Goal: Find specific page/section: Find specific page/section

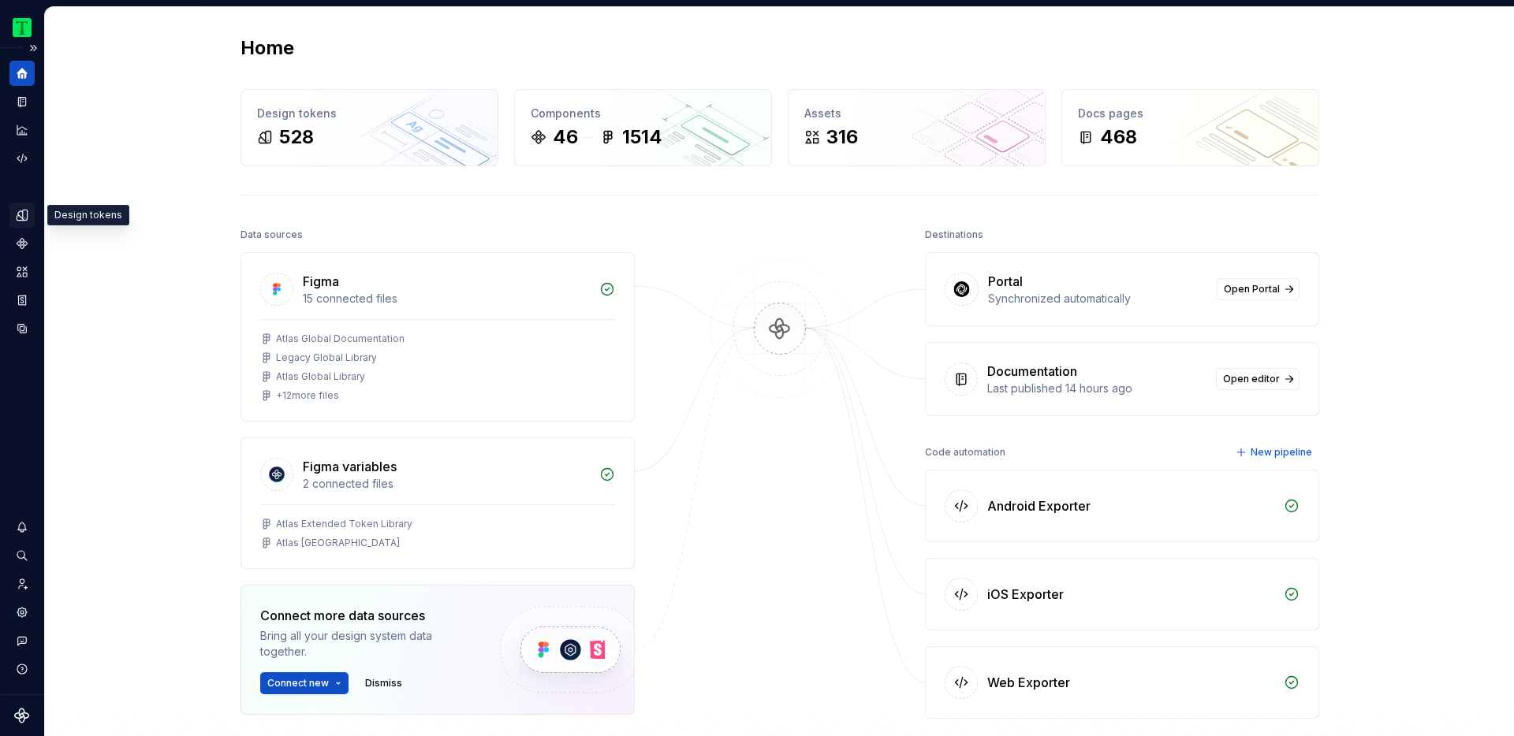
click at [21, 213] on icon "Design tokens" at bounding box center [22, 215] width 14 height 14
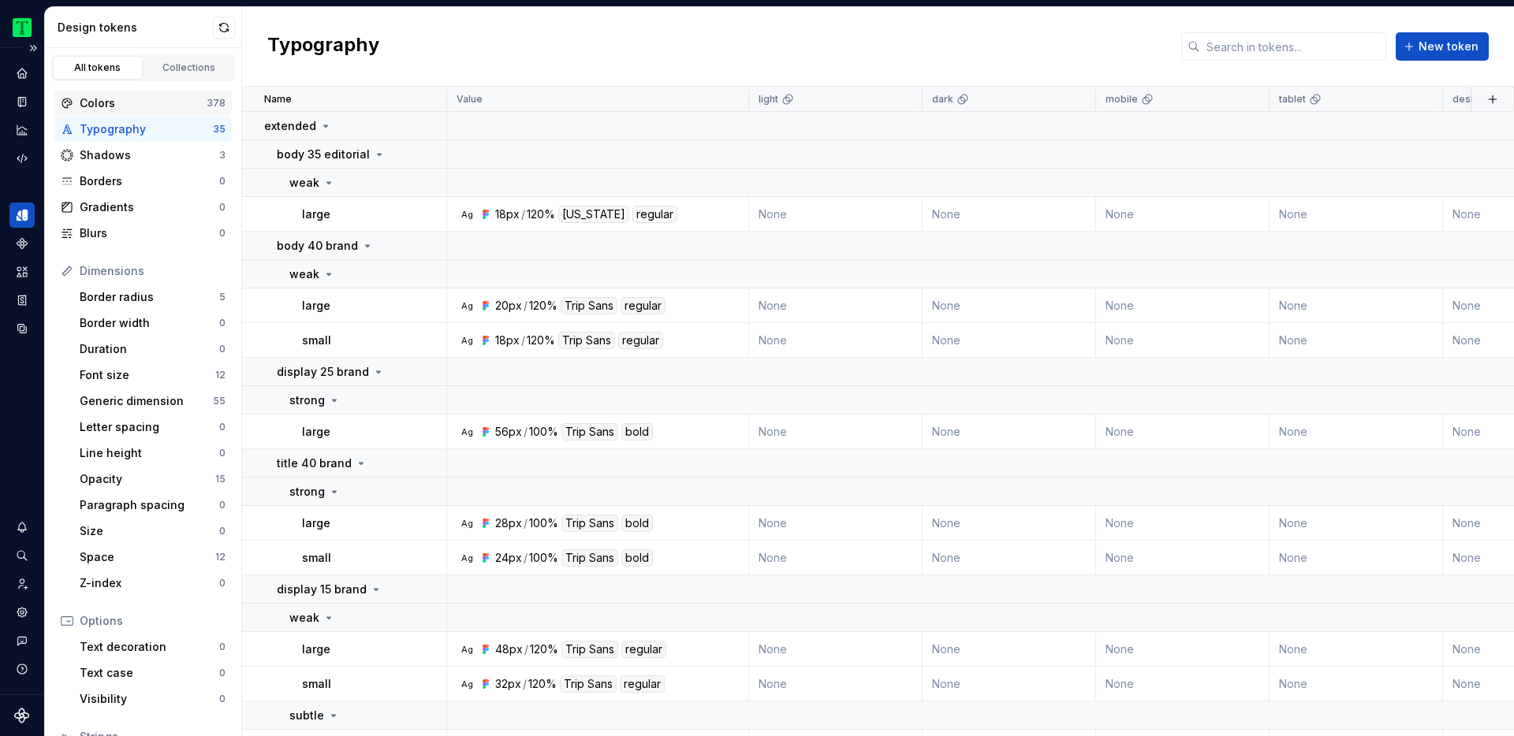
click at [129, 95] on div "Colors" at bounding box center [143, 103] width 127 height 16
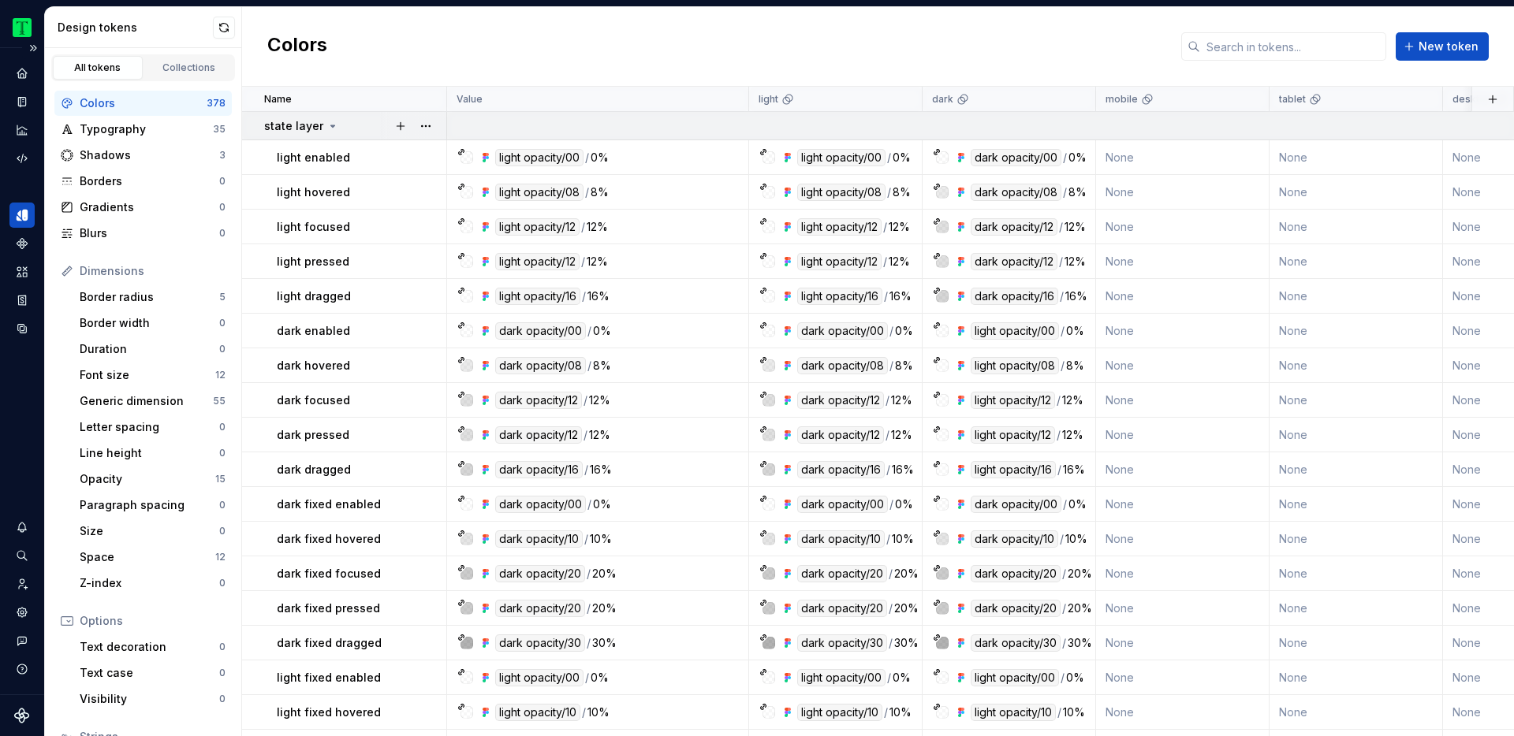
click at [327, 121] on icon at bounding box center [332, 126] width 13 height 13
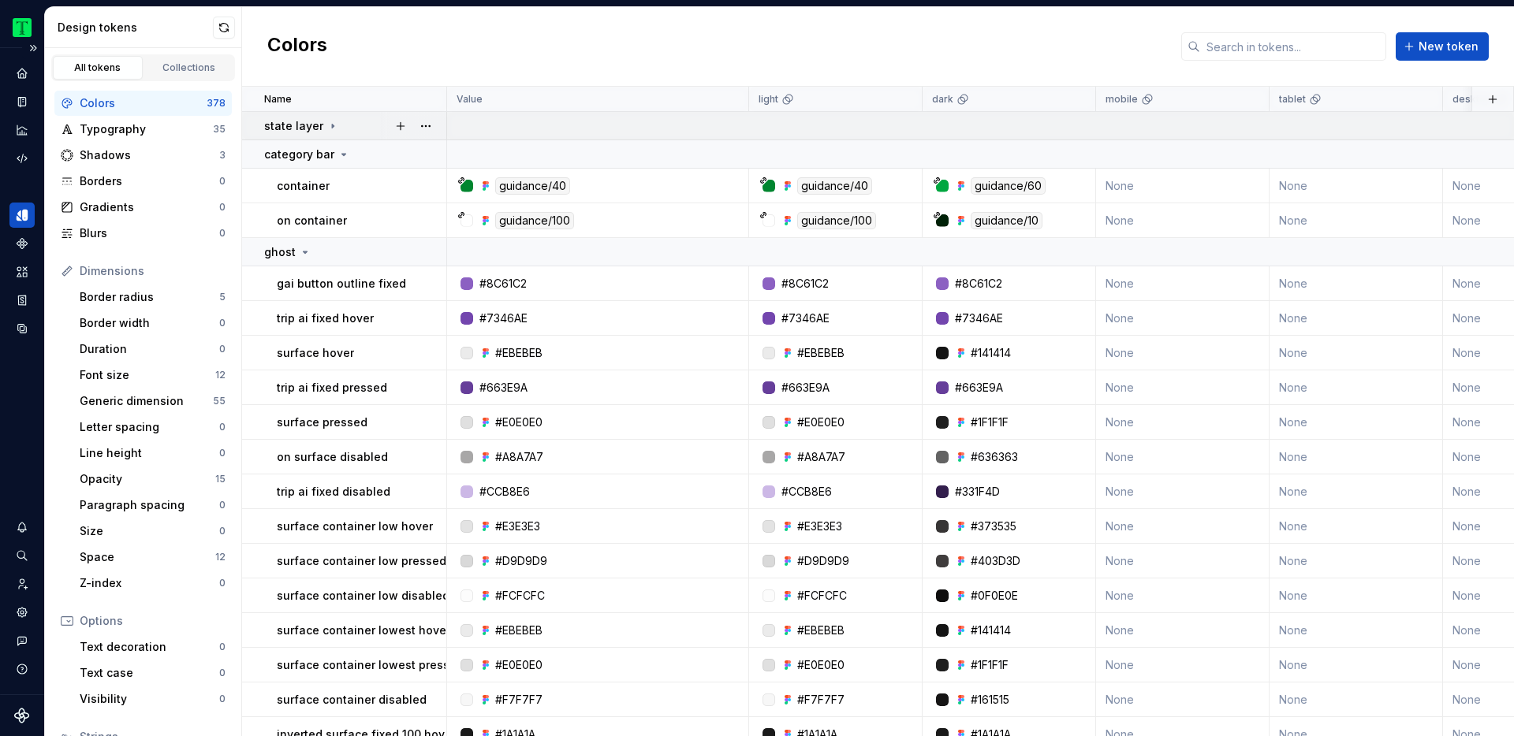
click at [326, 126] on icon at bounding box center [332, 126] width 13 height 13
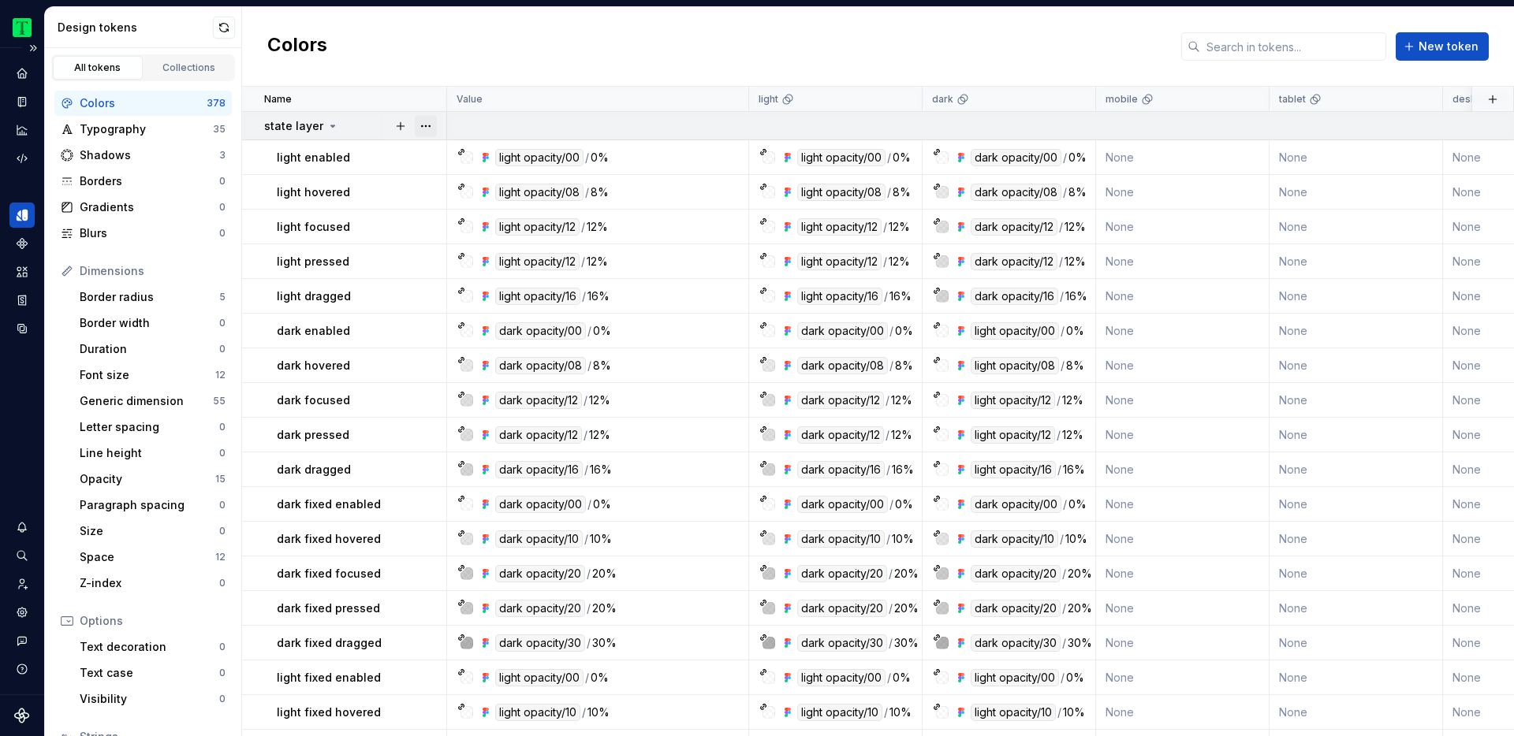
click at [427, 128] on button "button" at bounding box center [426, 126] width 22 height 22
click at [487, 60] on html "Tripadvisor MJ Design system data Design tokens All tokens Collections Colors 3…" at bounding box center [757, 368] width 1514 height 736
